Goal: Task Accomplishment & Management: Use online tool/utility

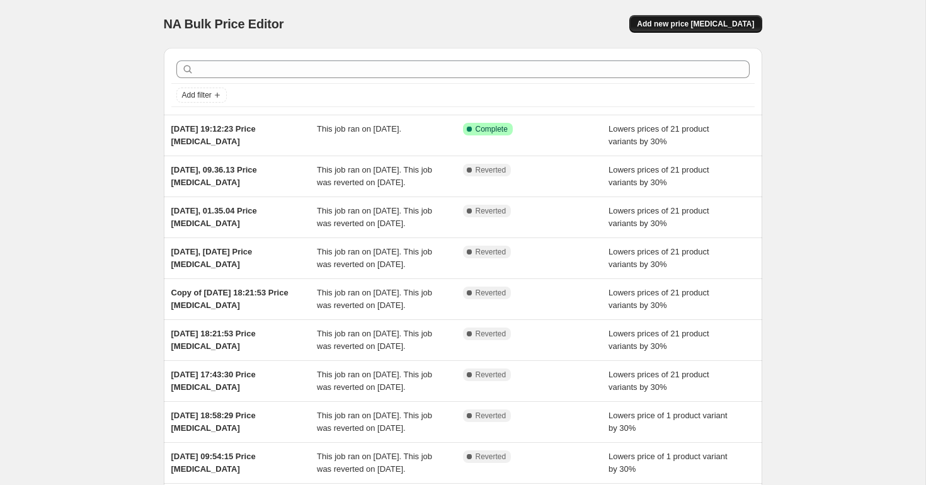
click at [682, 25] on span "Add new price change job" at bounding box center [695, 24] width 117 height 10
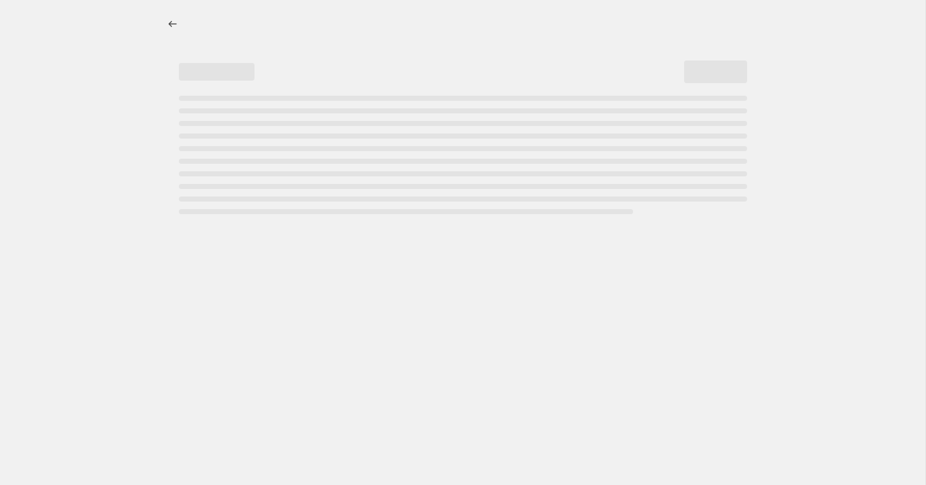
select select "percentage"
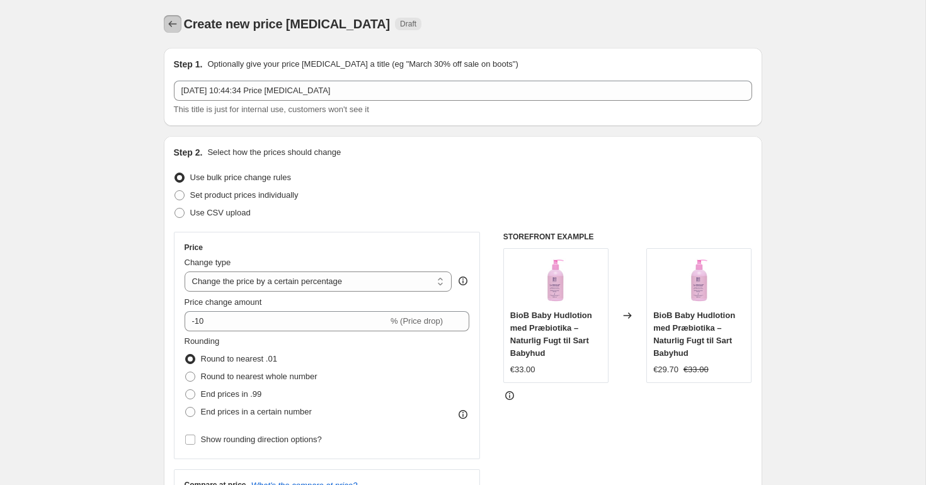
click at [174, 22] on icon "Price change jobs" at bounding box center [172, 24] width 13 height 13
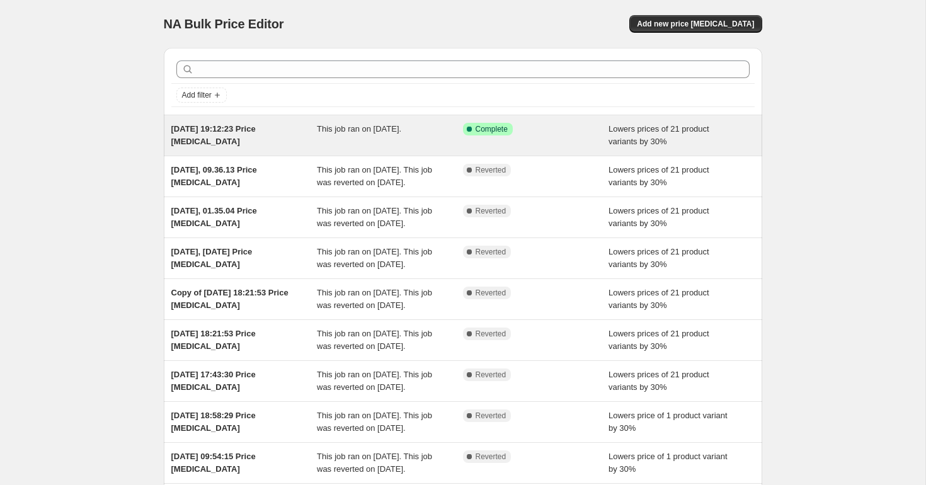
click at [352, 135] on div "This job ran on 20 September 2025." at bounding box center [390, 135] width 146 height 25
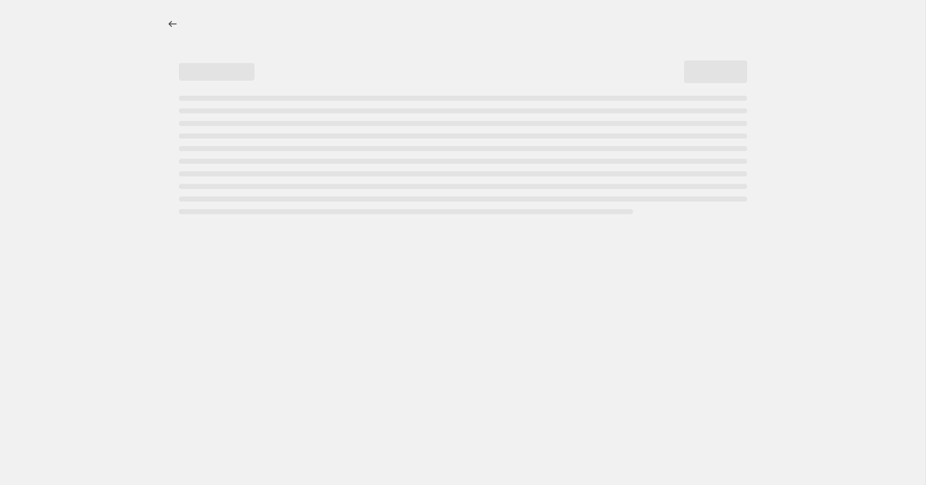
select select "percentage"
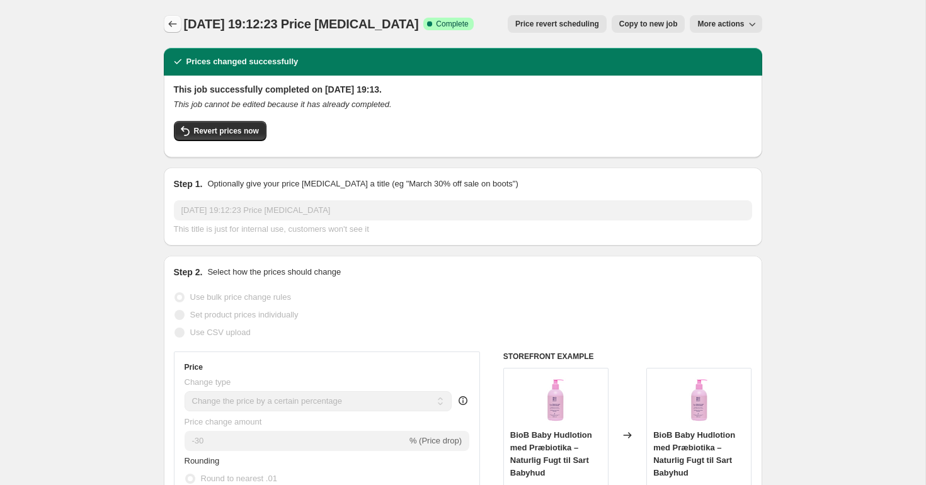
click at [175, 24] on icon "Price change jobs" at bounding box center [172, 24] width 13 height 13
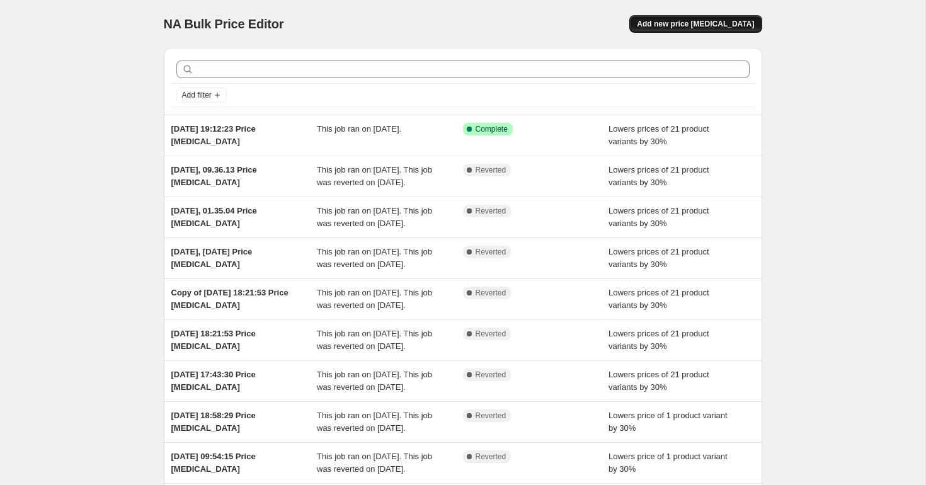
click at [687, 30] on button "Add new price change job" at bounding box center [695, 24] width 132 height 18
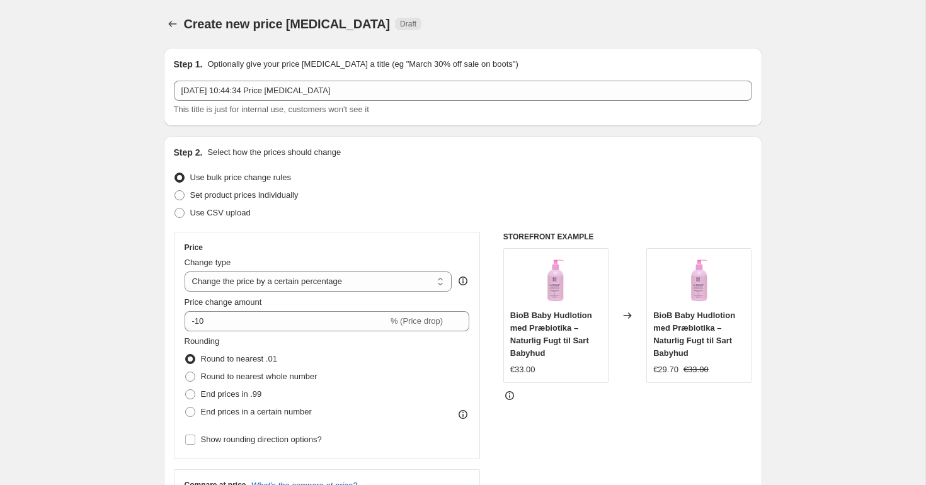
scroll to position [110, 0]
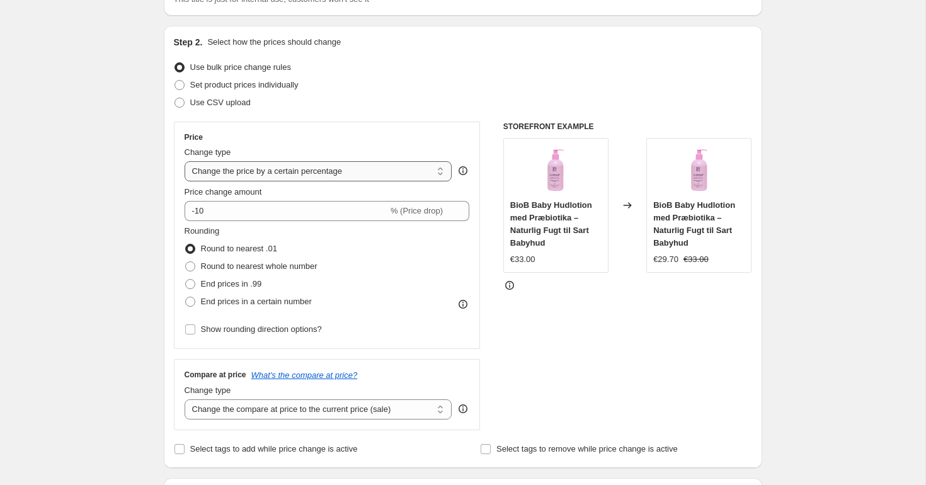
click at [311, 170] on select "Change the price to a certain amount Change the price by a certain amount Chang…" at bounding box center [319, 171] width 268 height 20
click at [250, 167] on select "Change the price to a certain amount Change the price by a certain amount Chang…" at bounding box center [319, 171] width 268 height 20
select select "to"
click at [185, 161] on select "Change the price to a certain amount Change the price by a certain amount Chang…" at bounding box center [319, 171] width 268 height 20
type input "80.00"
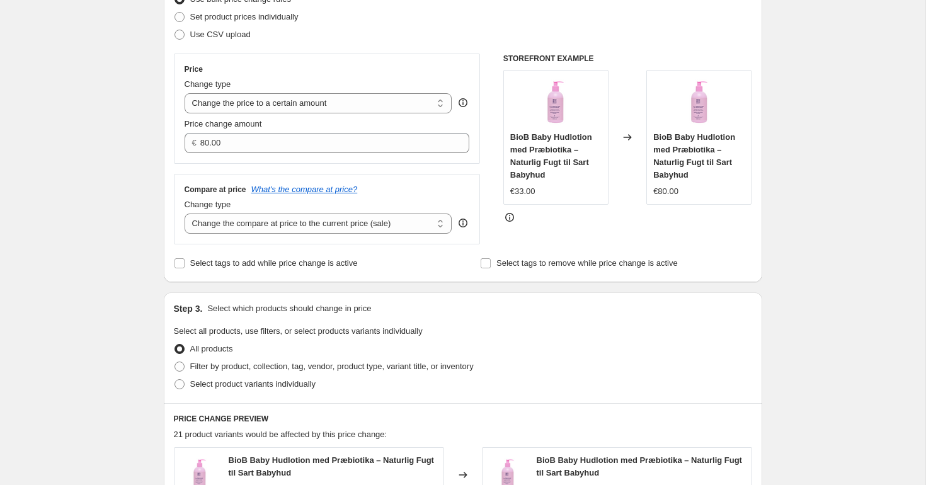
scroll to position [178, 0]
click at [197, 361] on span "Filter by product, collection, tag, vendor, product type, variant title, or inv…" at bounding box center [332, 367] width 284 height 13
click at [175, 362] on input "Filter by product, collection, tag, vendor, product type, variant title, or inv…" at bounding box center [175, 362] width 1 height 1
radio input "true"
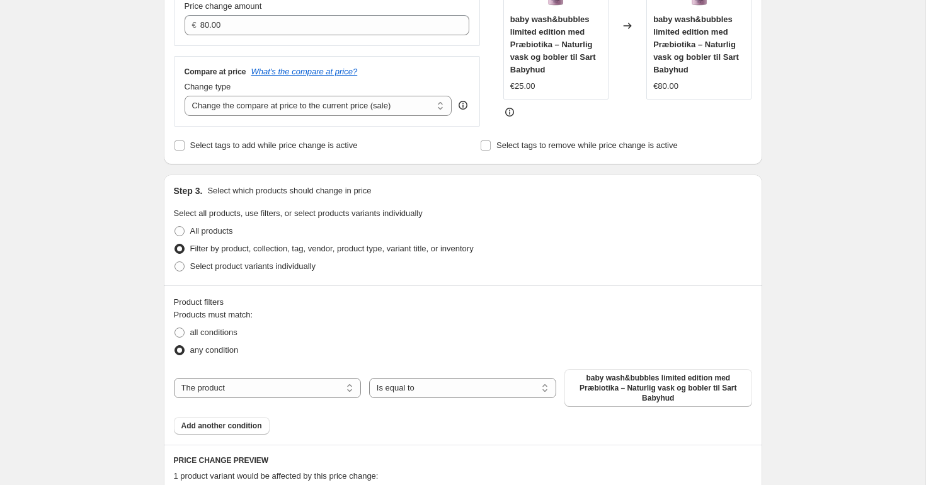
scroll to position [340, 0]
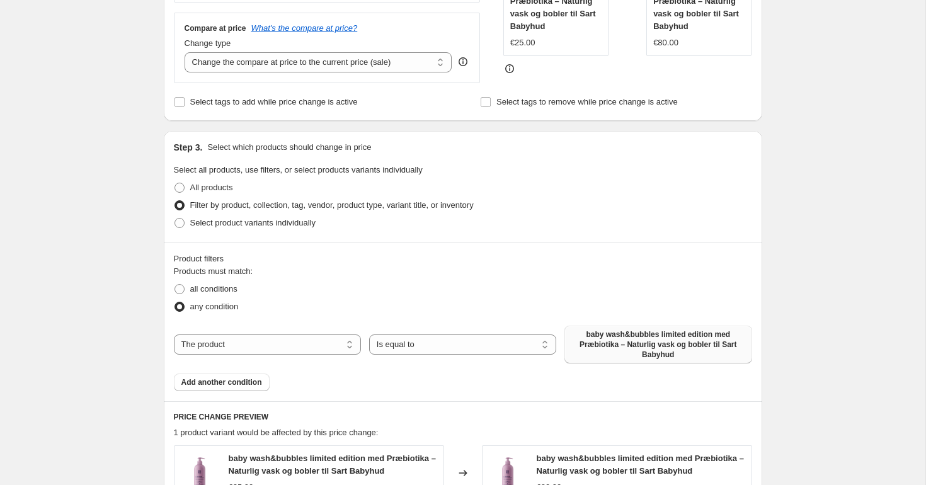
click at [604, 335] on span "baby wash&bubbles limited edition med Præbiotika – Naturlig vask og bobler til …" at bounding box center [658, 345] width 172 height 30
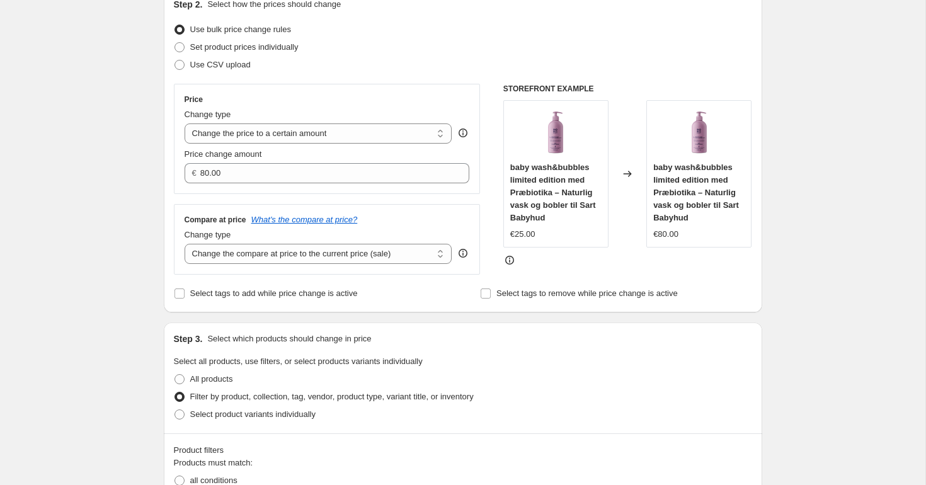
scroll to position [96, 0]
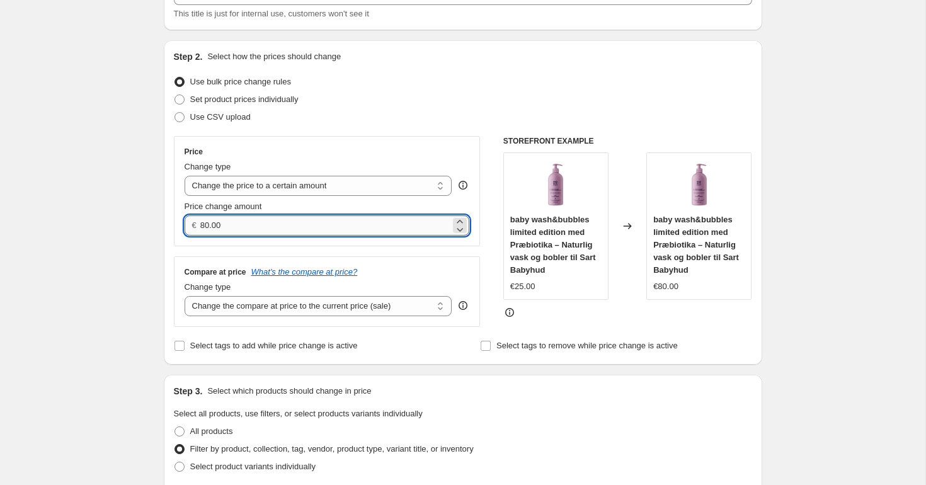
click at [243, 222] on input "80.00" at bounding box center [325, 225] width 250 height 20
type input "8"
type input "12.50"
click at [290, 209] on div "Price change amount" at bounding box center [327, 206] width 285 height 13
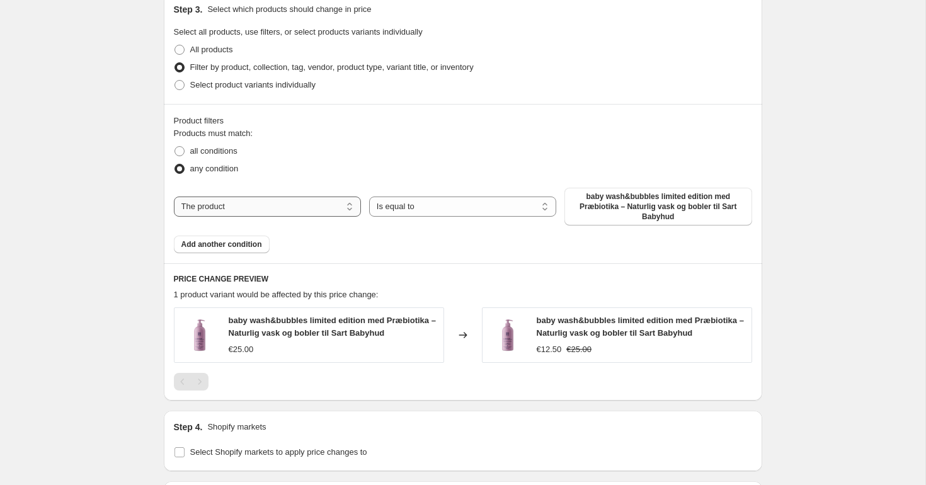
scroll to position [659, 0]
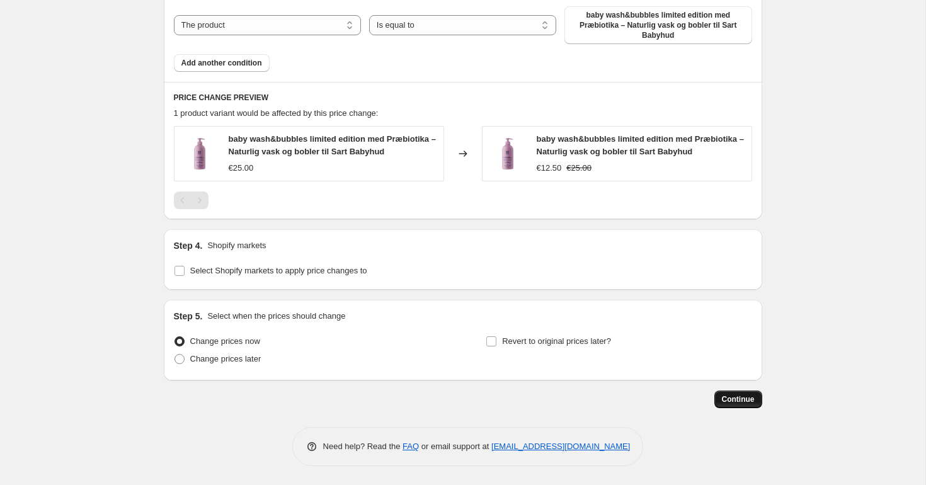
click at [732, 399] on span "Continue" at bounding box center [738, 399] width 33 height 10
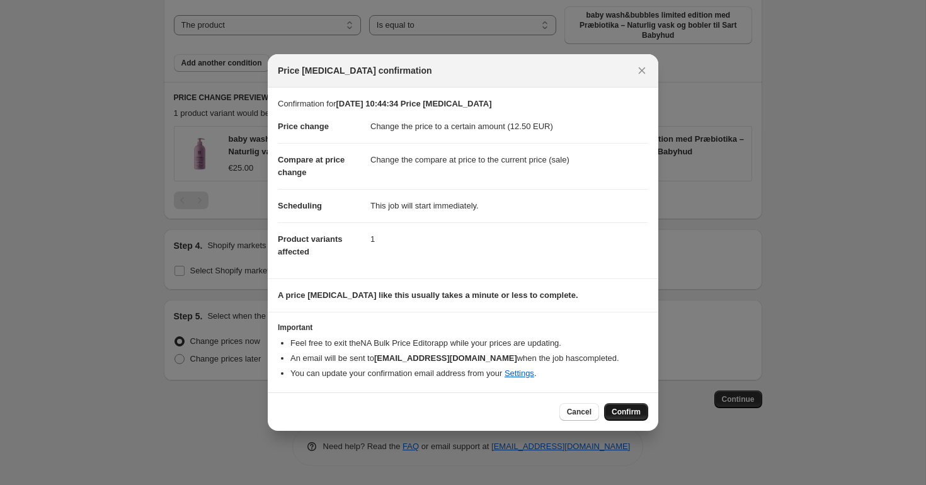
click at [623, 405] on button "Confirm" at bounding box center [626, 412] width 44 height 18
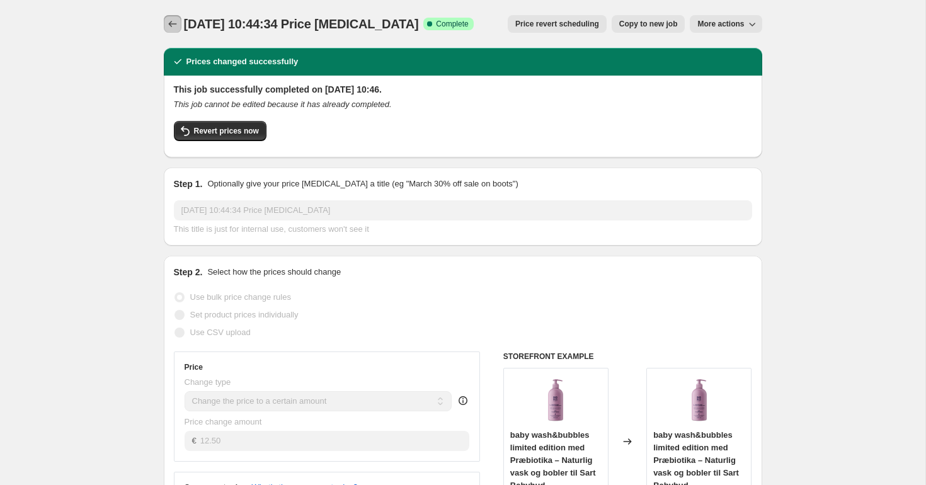
click at [178, 22] on icon "Price change jobs" at bounding box center [172, 24] width 13 height 13
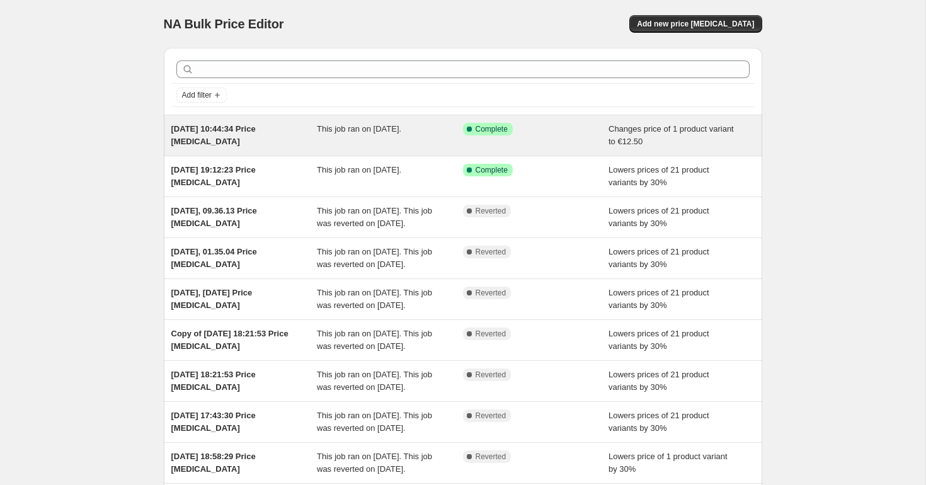
click at [415, 137] on div "This job ran on 28 September 2025." at bounding box center [390, 135] width 146 height 25
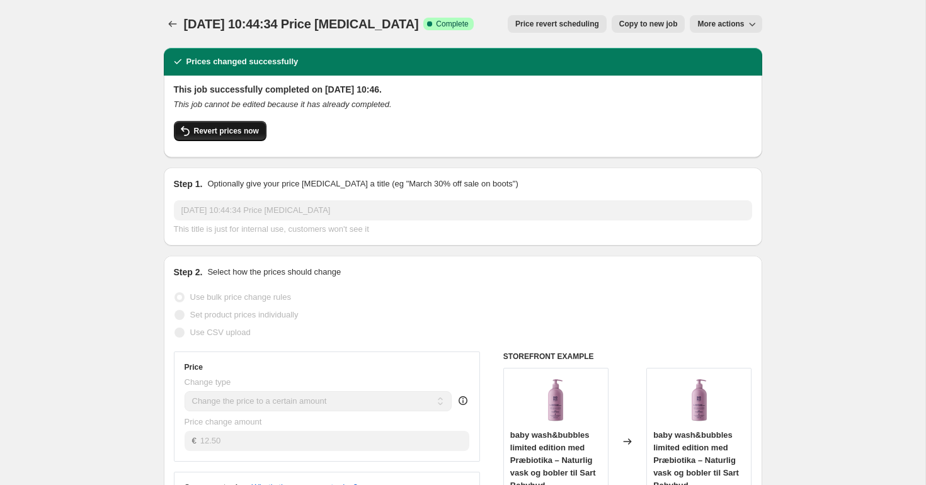
click at [220, 132] on span "Revert prices now" at bounding box center [226, 131] width 65 height 10
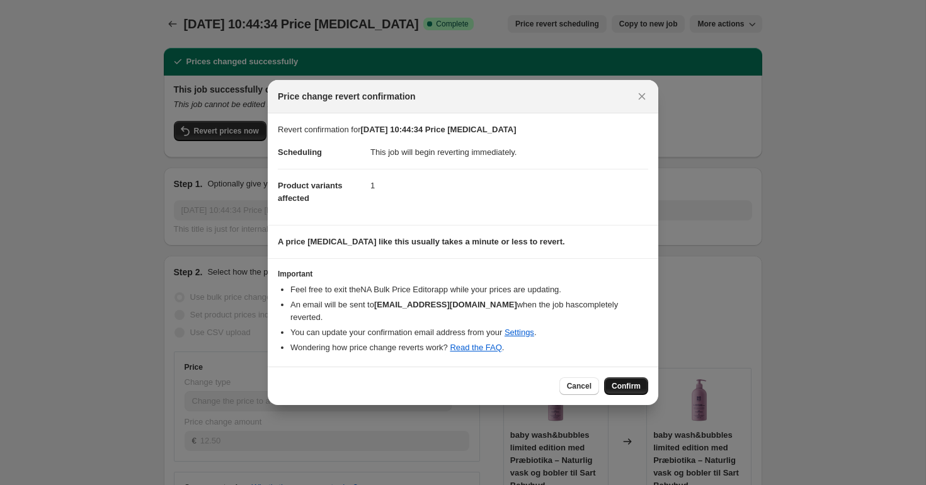
click at [632, 381] on span "Confirm" at bounding box center [626, 386] width 29 height 10
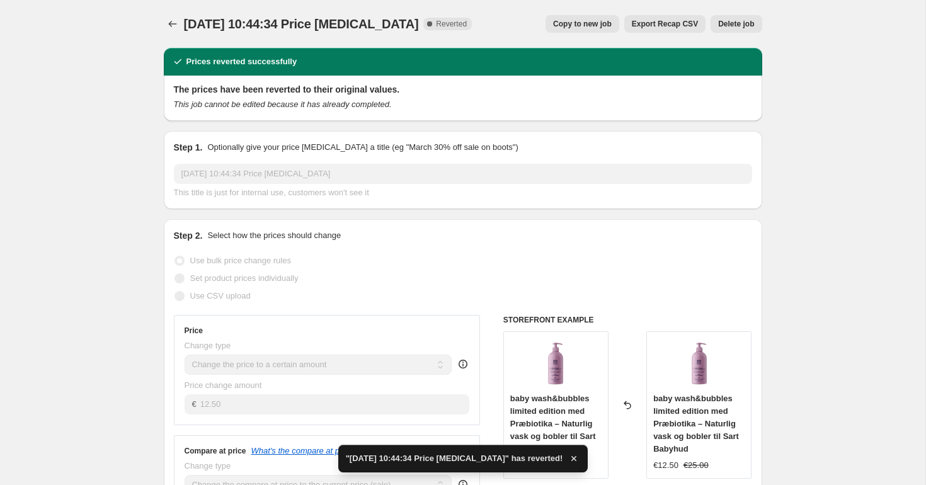
click at [579, 26] on span "Copy to new job" at bounding box center [582, 24] width 59 height 10
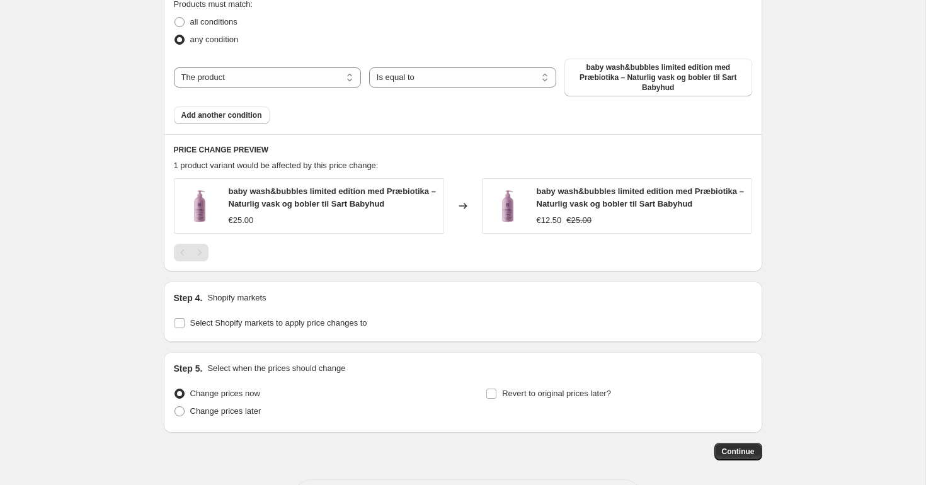
scroll to position [659, 0]
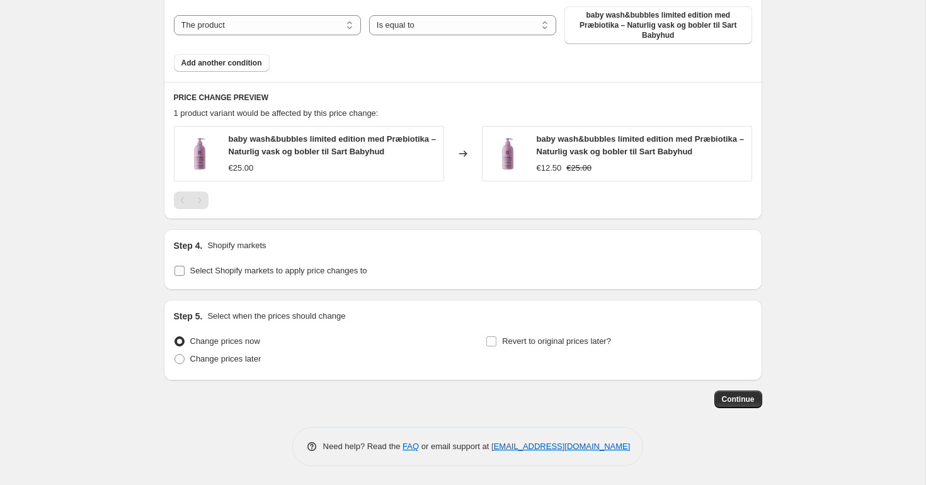
click at [205, 272] on span "Select Shopify markets to apply price changes to" at bounding box center [278, 270] width 177 height 9
click at [185, 272] on input "Select Shopify markets to apply price changes to" at bounding box center [180, 271] width 10 height 10
checkbox input "true"
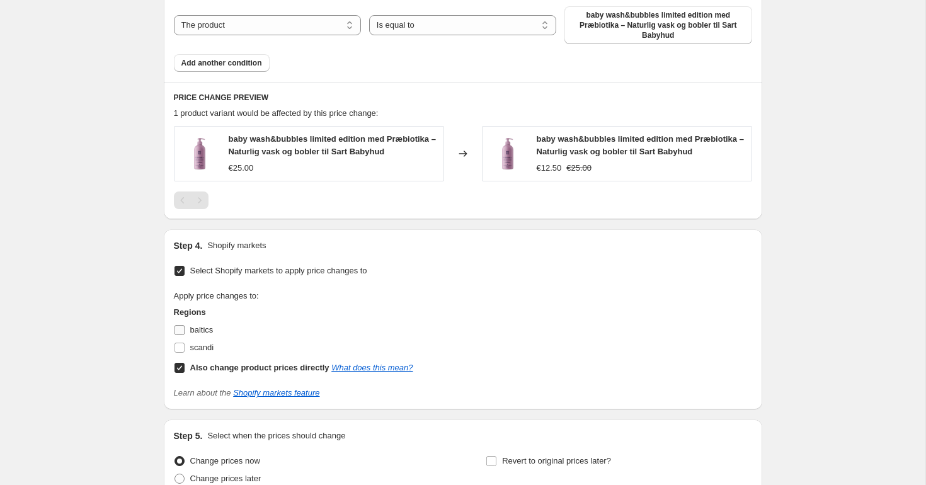
click at [178, 330] on input "baltics" at bounding box center [180, 330] width 10 height 10
checkbox input "true"
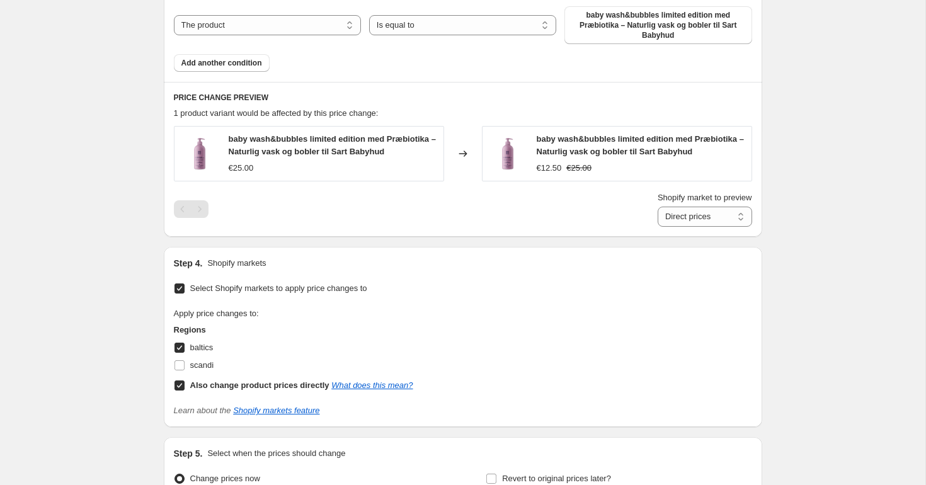
scroll to position [796, 0]
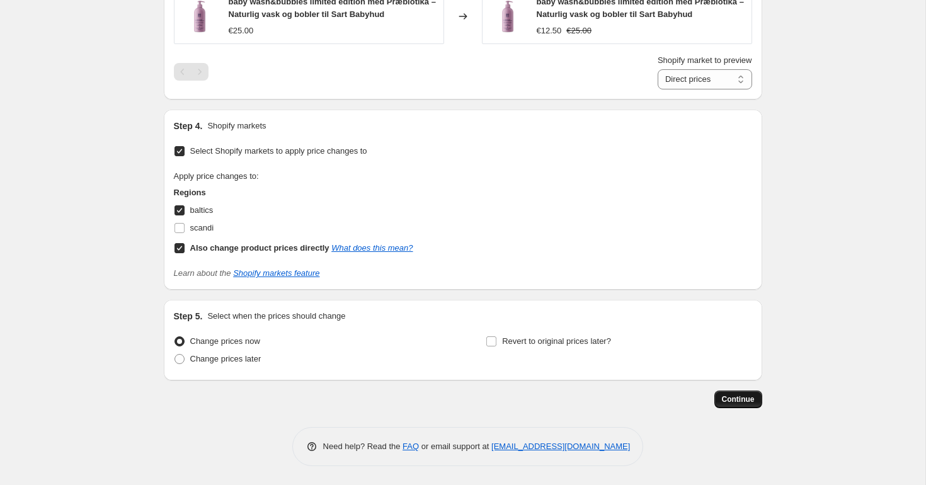
click at [759, 398] on button "Continue" at bounding box center [738, 400] width 48 height 18
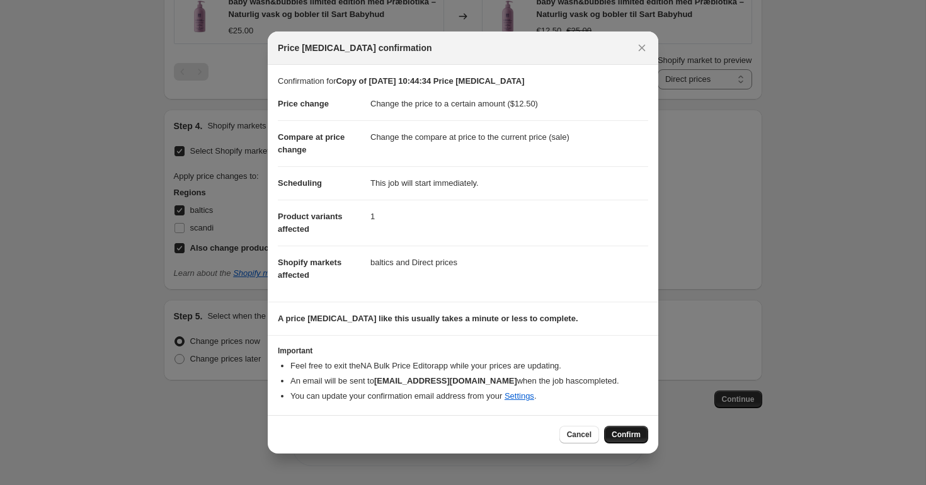
click at [615, 442] on button "Confirm" at bounding box center [626, 435] width 44 height 18
